Goal: Task Accomplishment & Management: Use online tool/utility

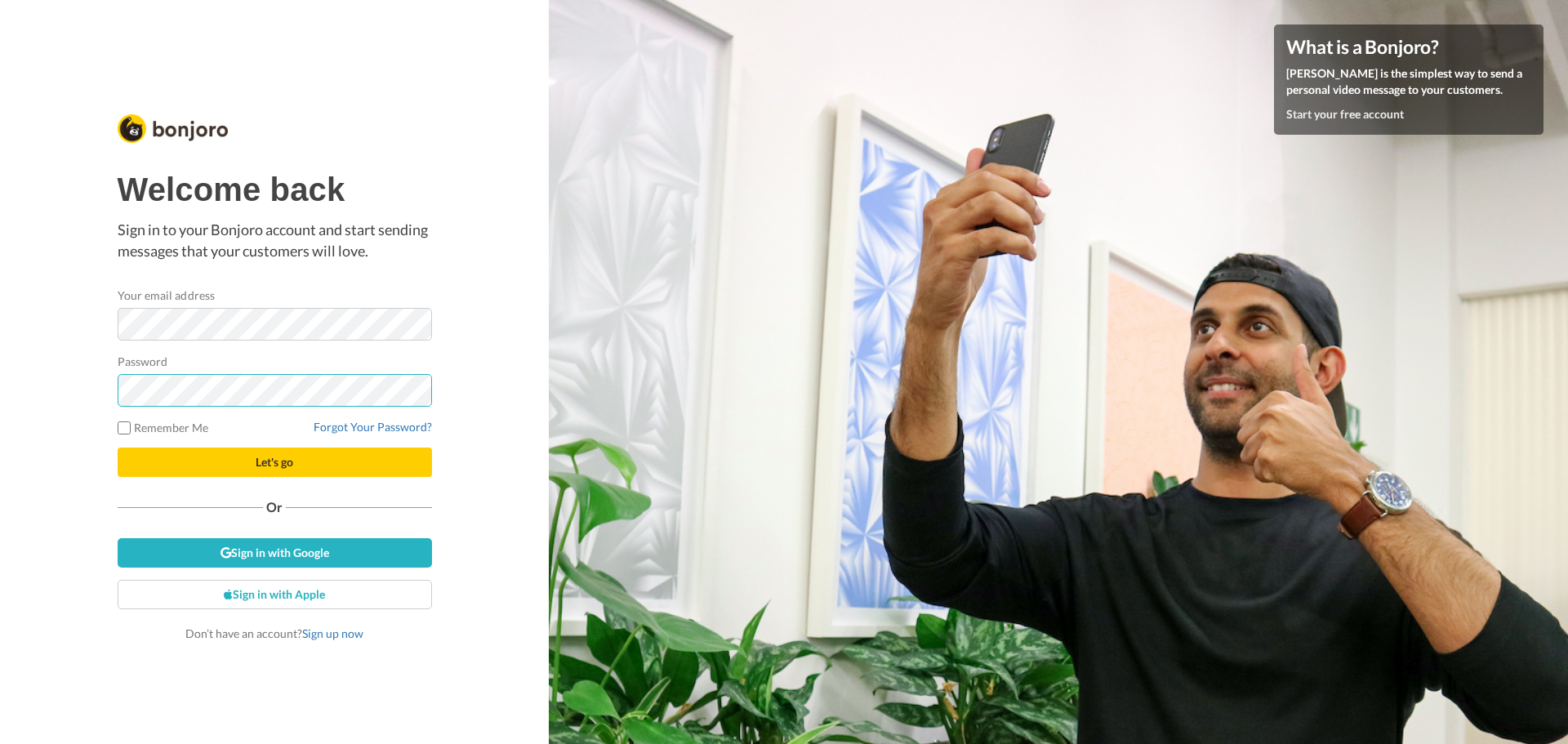
click at [118, 448] on button "Let's go" at bounding box center [275, 462] width 315 height 29
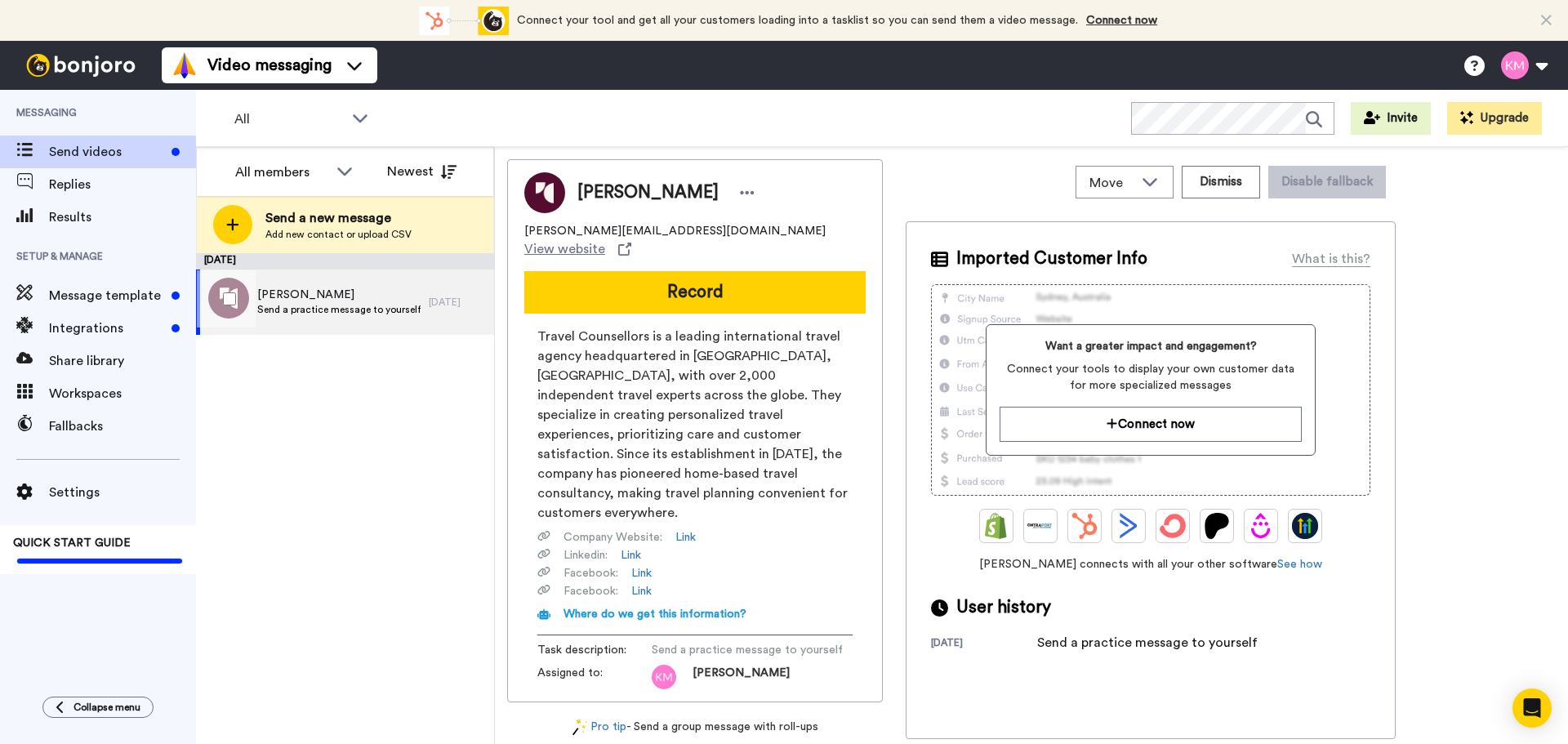
click at [314, 297] on span "[PERSON_NAME]" at bounding box center [339, 295] width 163 height 16
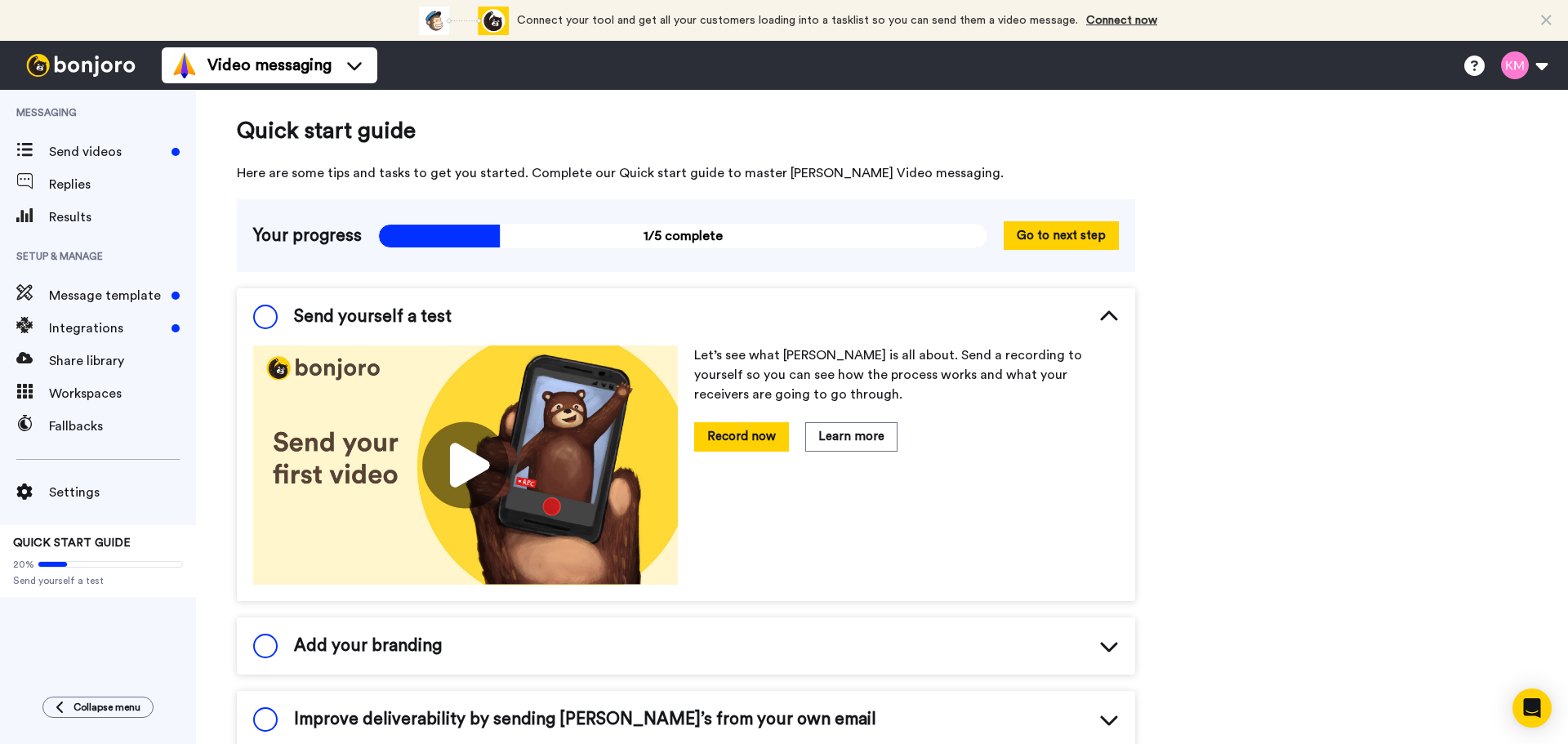
click at [258, 312] on span at bounding box center [265, 316] width 25 height 25
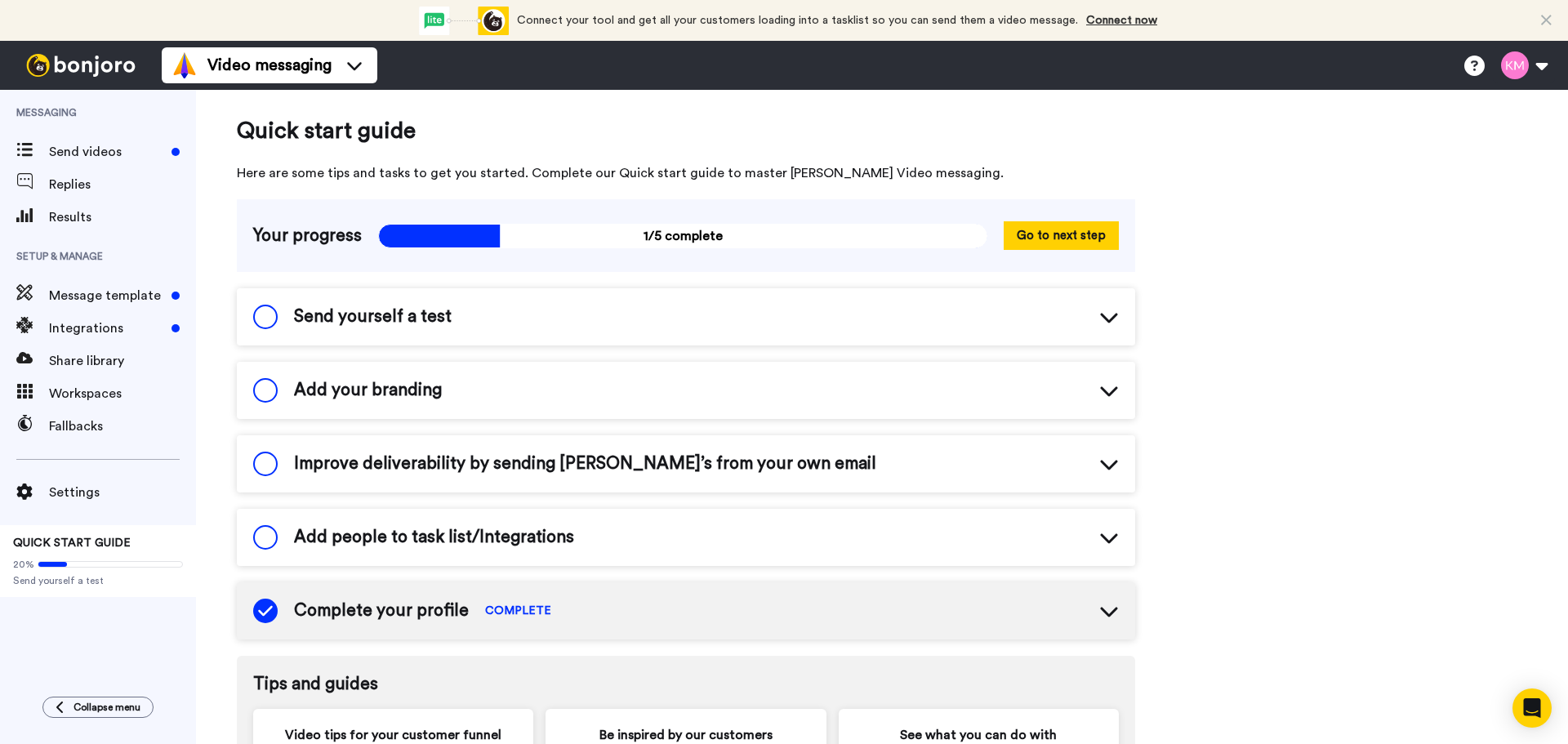
click at [272, 315] on span at bounding box center [265, 316] width 25 height 25
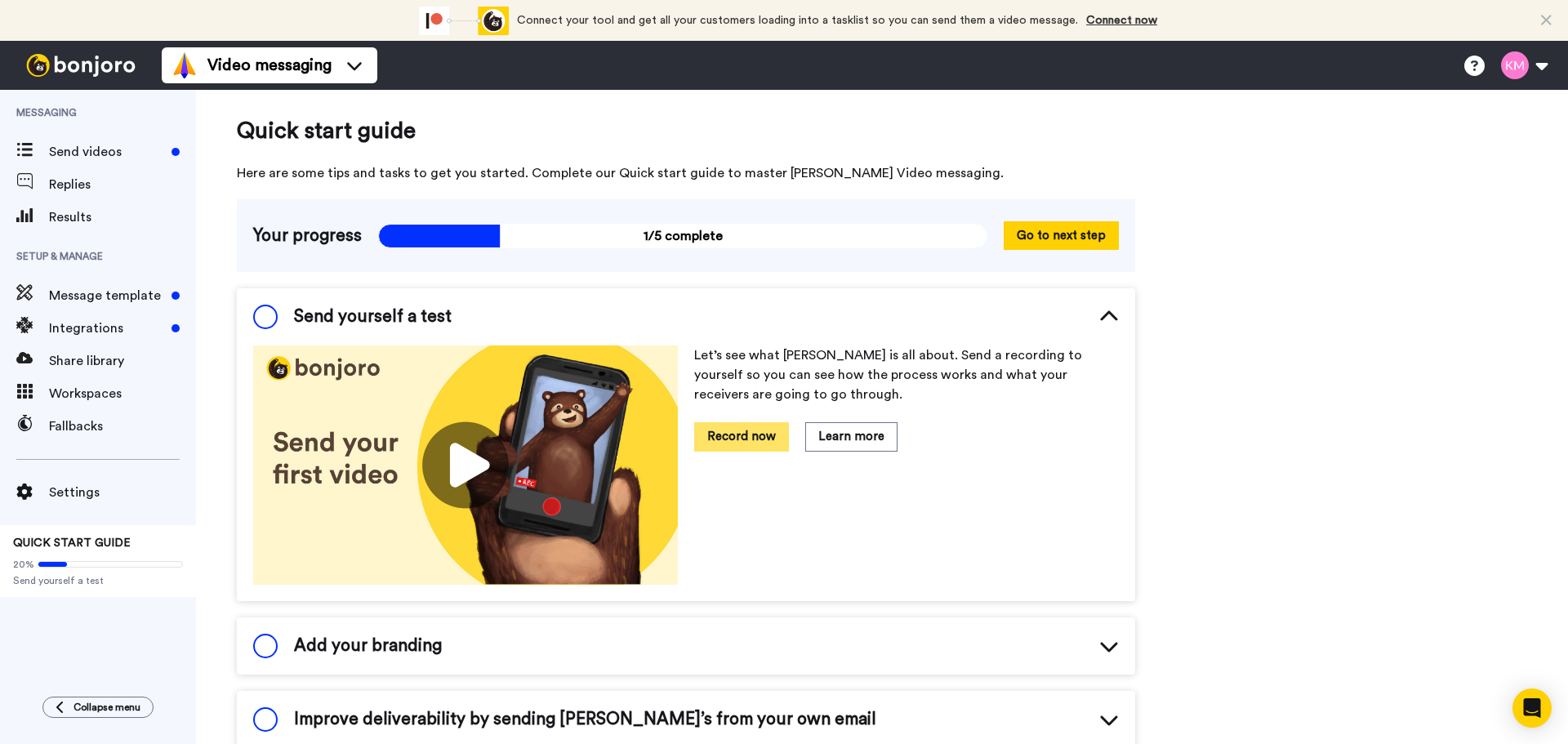
click at [737, 433] on button "Record now" at bounding box center [741, 436] width 95 height 29
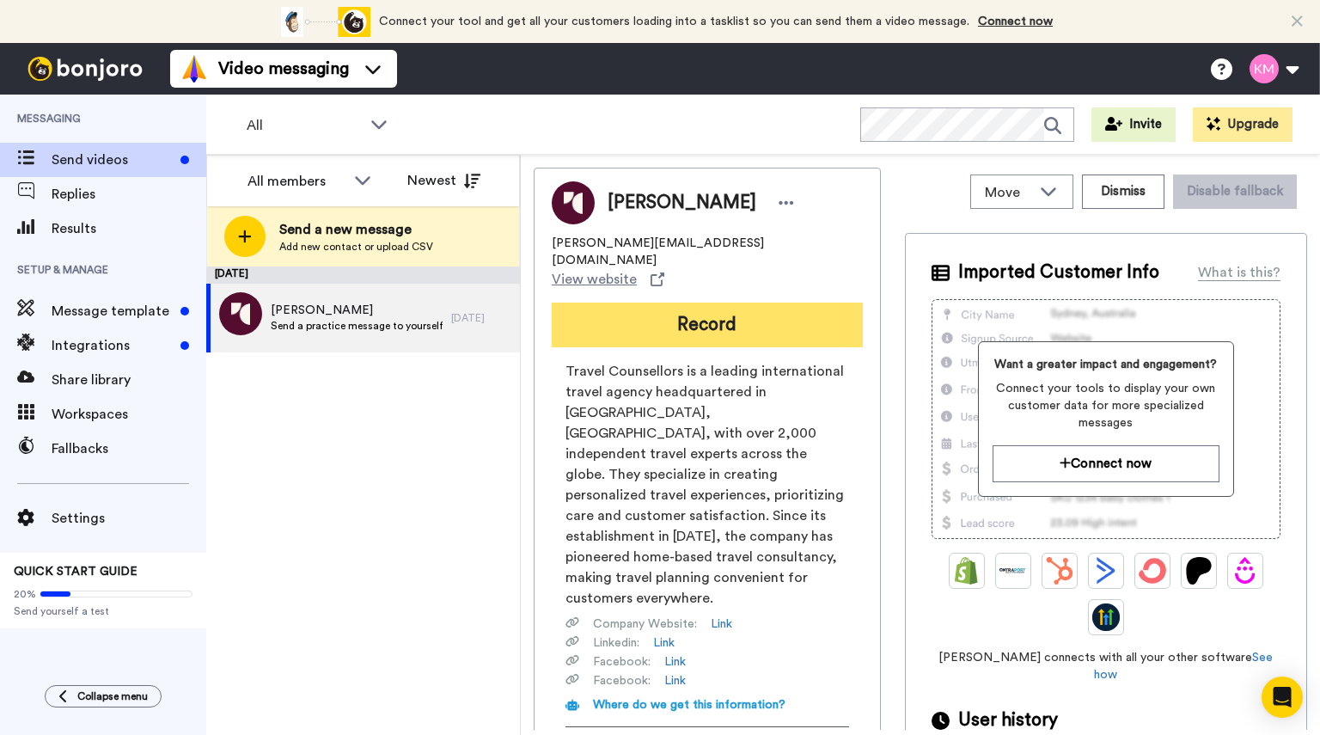
click at [714, 302] on button "Record" at bounding box center [707, 324] width 311 height 45
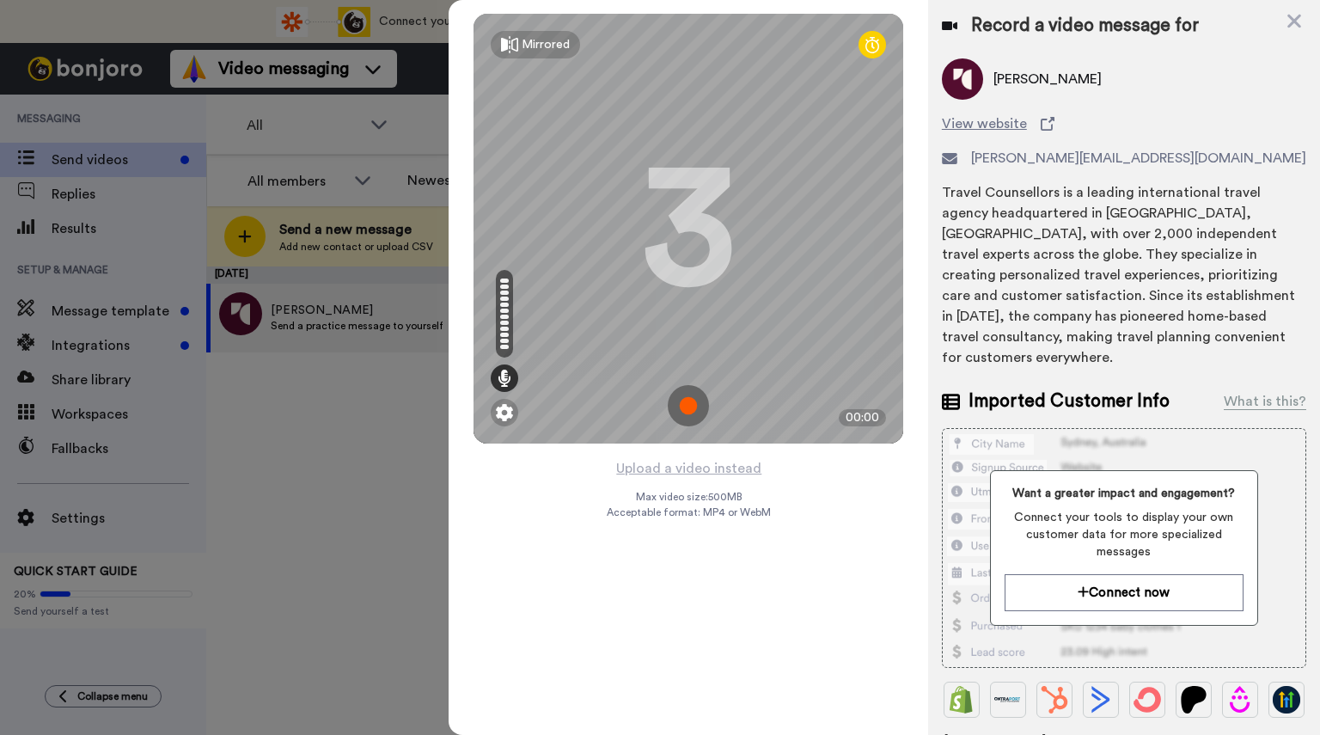
click at [692, 398] on img at bounding box center [688, 405] width 41 height 41
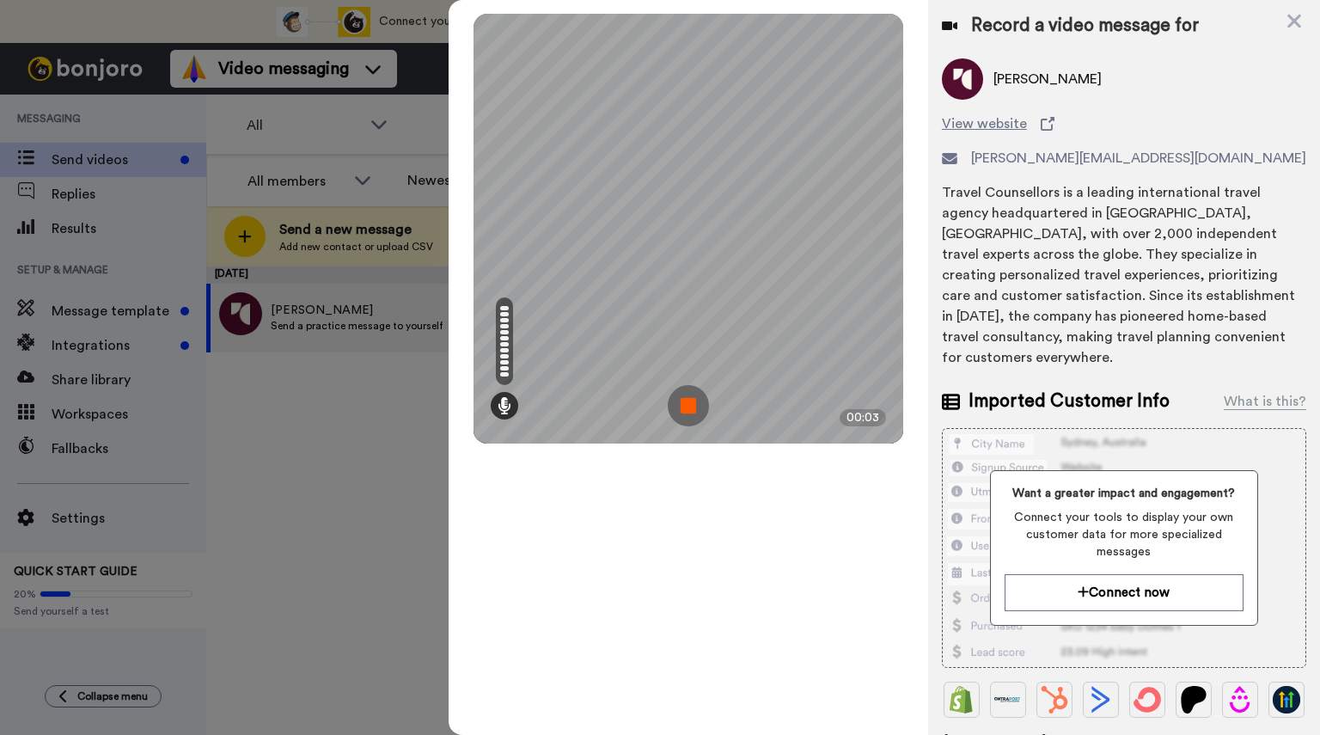
click at [689, 400] on img at bounding box center [688, 405] width 41 height 41
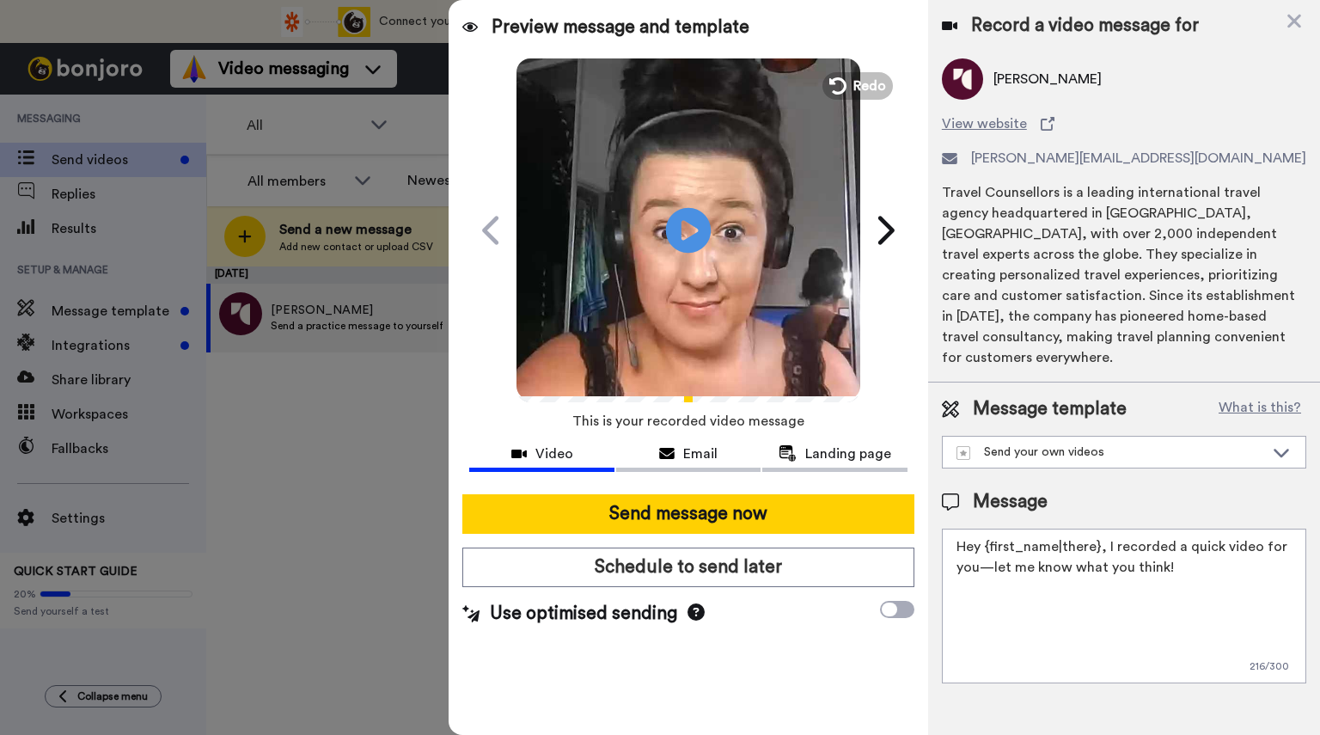
click at [693, 234] on icon "Play/Pause" at bounding box center [689, 230] width 46 height 82
click at [1300, 11] on icon at bounding box center [1293, 20] width 17 height 21
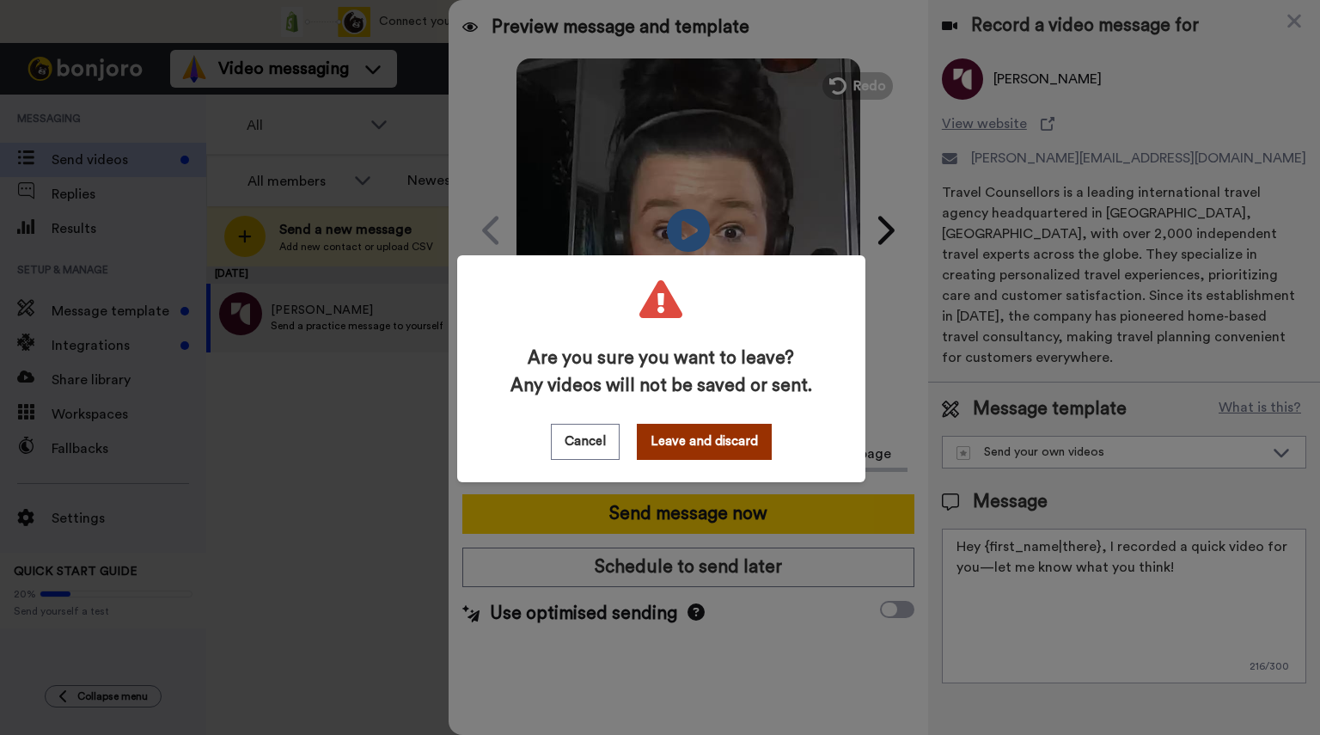
click at [661, 442] on button "Leave and discard" at bounding box center [704, 442] width 135 height 36
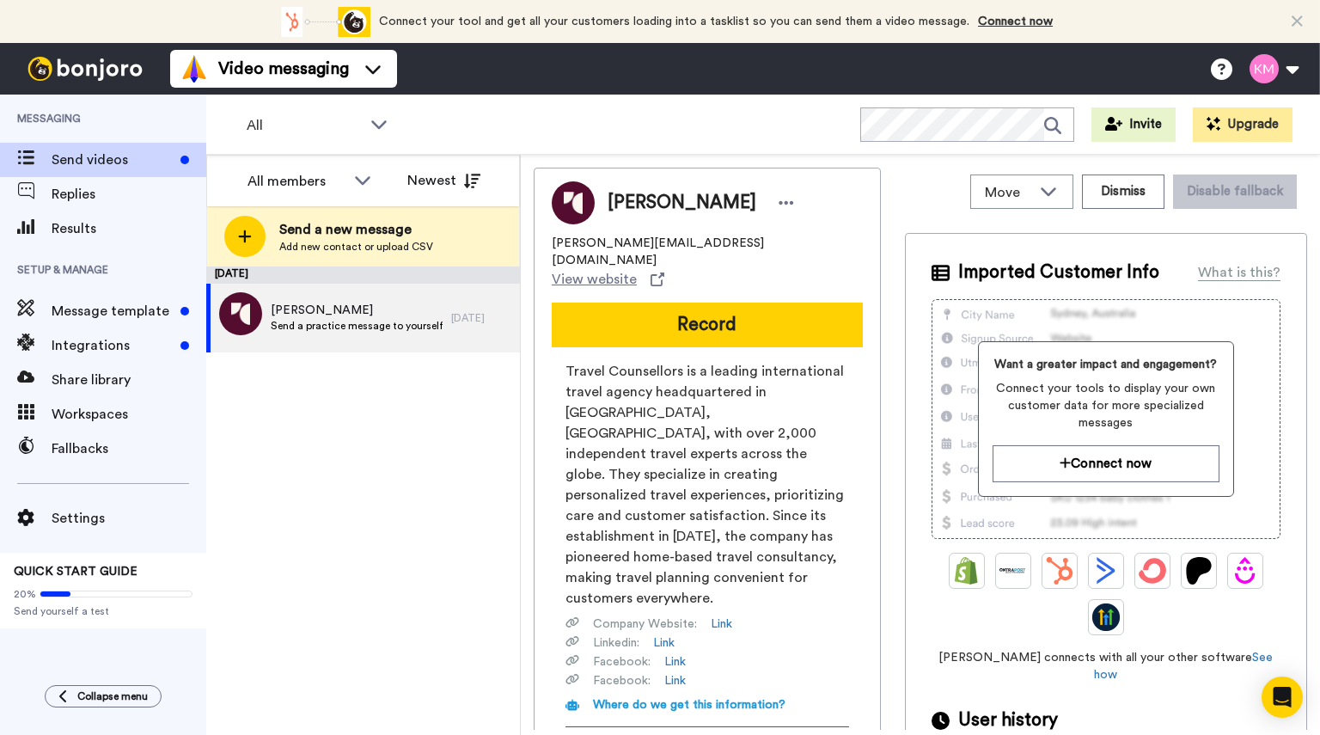
click at [103, 63] on img at bounding box center [85, 69] width 129 height 24
click at [123, 63] on img at bounding box center [85, 69] width 129 height 24
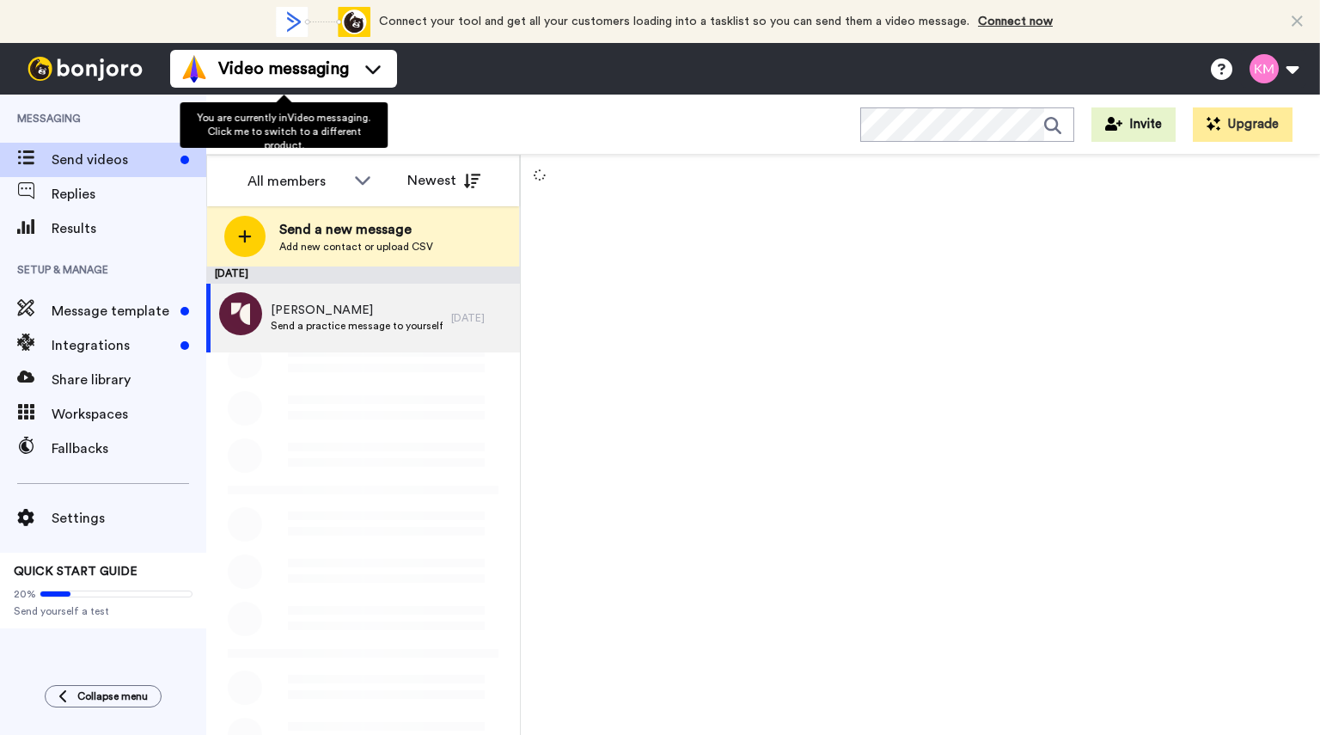
click at [282, 70] on span "Video messaging" at bounding box center [283, 69] width 131 height 24
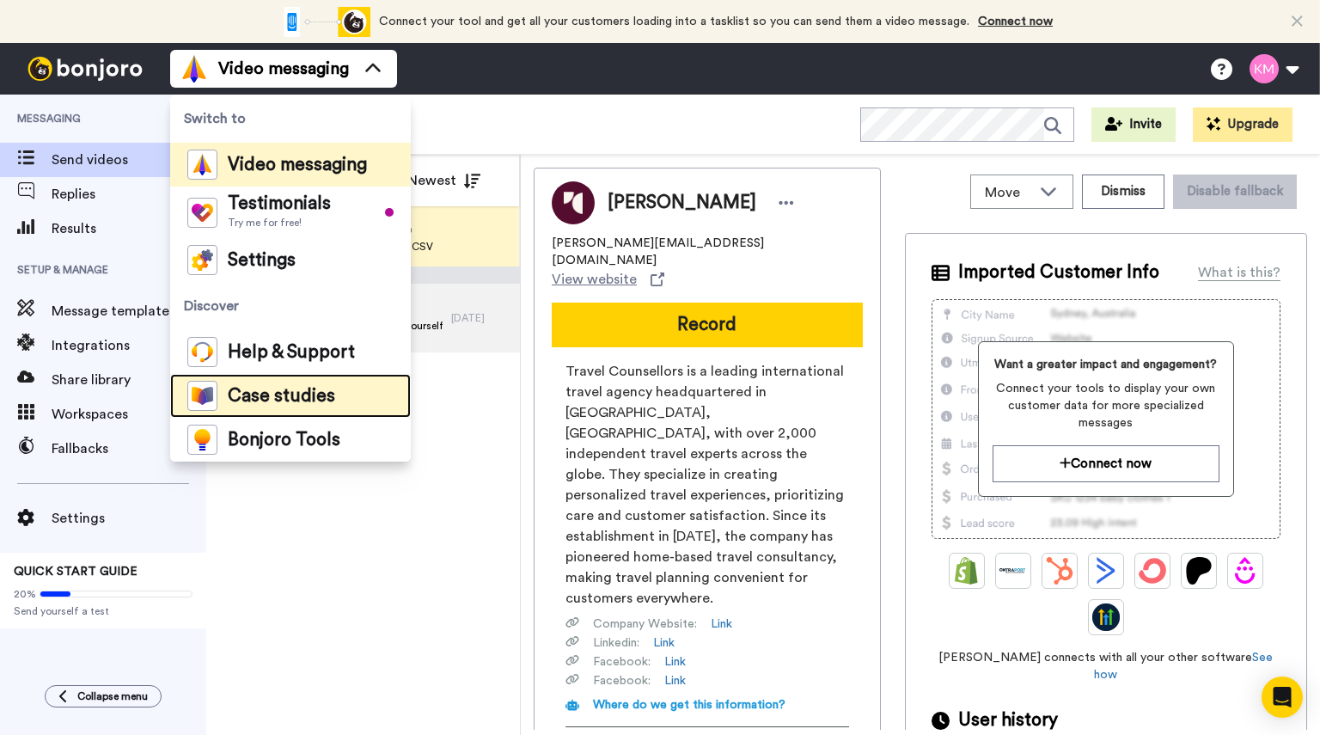
click at [302, 393] on span "Case studies" at bounding box center [281, 395] width 107 height 17
